Goal: Find contact information: Find contact information

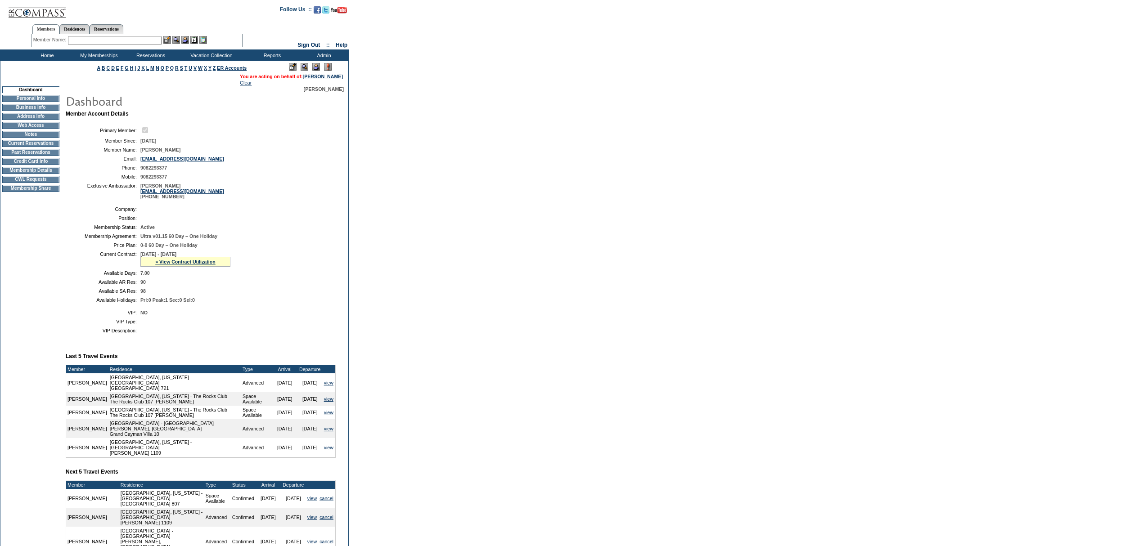
drag, startPoint x: 201, startPoint y: 152, endPoint x: 139, endPoint y: 150, distance: 61.2
click at [140, 150] on td "William Goldberg" at bounding box center [236, 149] width 192 height 5
copy span "William Goldberg"
drag, startPoint x: 231, startPoint y: 162, endPoint x: 140, endPoint y: 166, distance: 90.5
click at [140, 166] on table "Primary Member: Member Since: 11/12/2015 Member Name: William Goldberg Email: w…" at bounding box center [201, 162] width 270 height 81
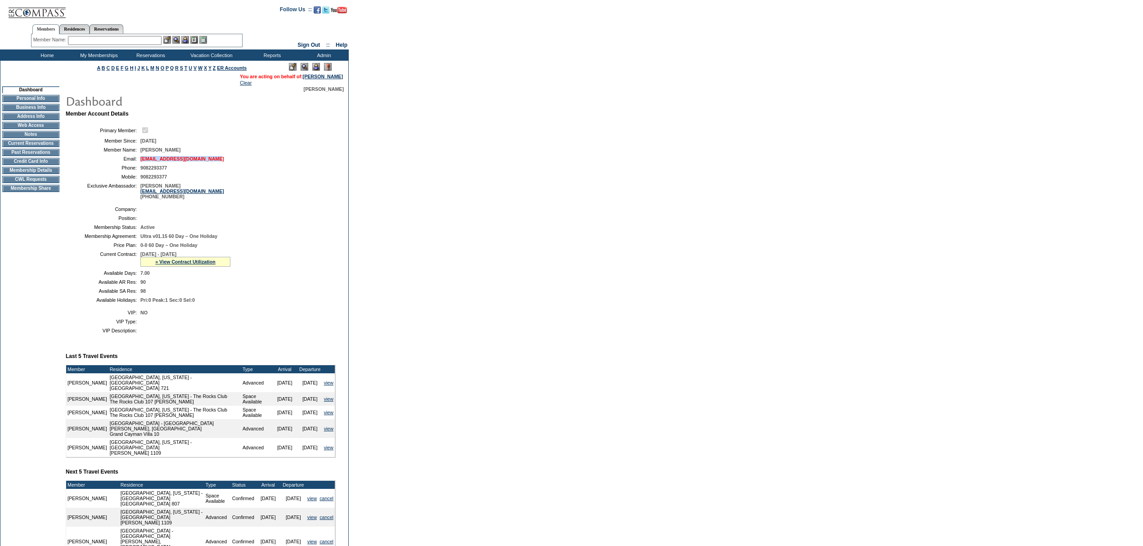
copy link "williamgoldberg54@gmail.com"
drag, startPoint x: 197, startPoint y: 191, endPoint x: 184, endPoint y: 191, distance: 13.1
click at [184, 191] on td "Sanmiguel, Marco msanmiguel@exclusiveresorts.com 303-493-6152" at bounding box center [236, 191] width 192 height 16
click at [239, 166] on table "Primary Member: Member Since: 11/12/2015 Member Name: William Goldberg Email: w…" at bounding box center [201, 162] width 270 height 81
drag, startPoint x: 245, startPoint y: 199, endPoint x: 139, endPoint y: 198, distance: 105.7
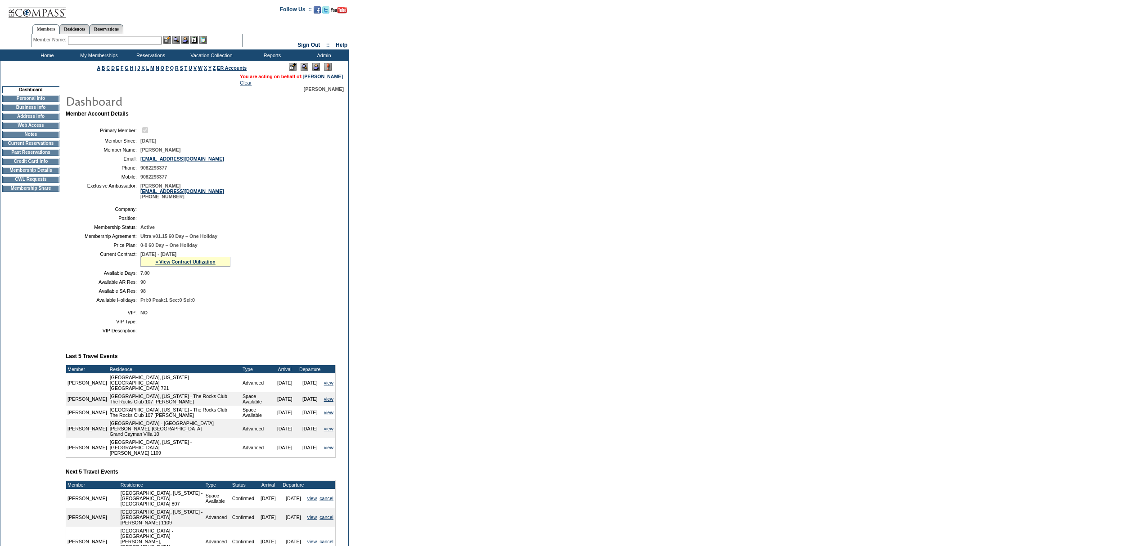
click at [139, 198] on table "Primary Member: Member Since: 11/12/2015 Member Name: William Goldberg Email: w…" at bounding box center [201, 162] width 270 height 81
copy link "msanmiguel@exclusiveresorts.com"
drag, startPoint x: 37, startPoint y: 58, endPoint x: 51, endPoint y: 28, distance: 33.2
click at [37, 58] on td "Home" at bounding box center [46, 54] width 52 height 11
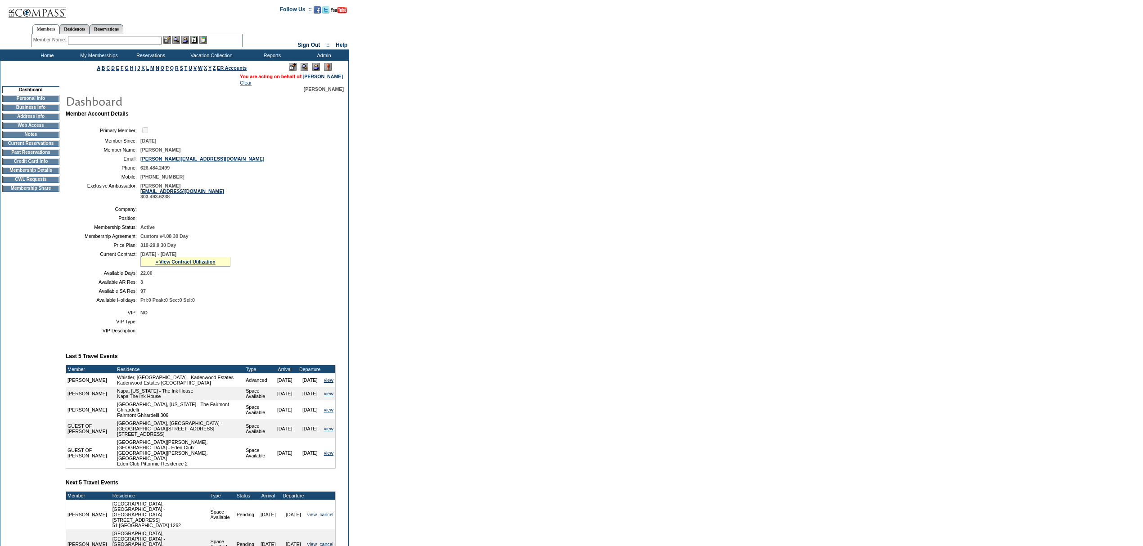
click at [51, 54] on td "Home" at bounding box center [46, 54] width 52 height 11
